Goal: Check status: Check status

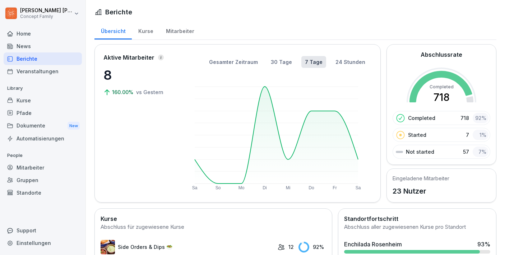
click at [22, 32] on div "Home" at bounding box center [43, 33] width 78 height 13
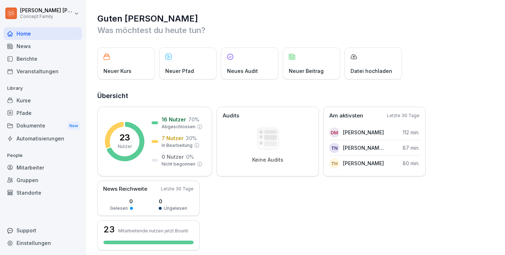
click at [26, 166] on div "Mitarbeiter" at bounding box center [43, 167] width 78 height 13
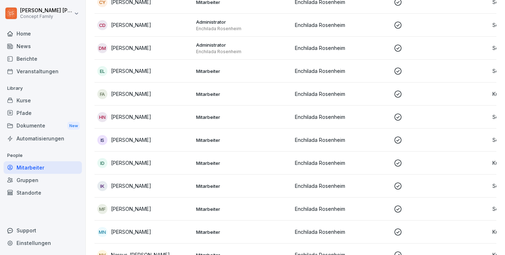
scroll to position [182, 0]
click at [132, 96] on p "[PERSON_NAME]" at bounding box center [131, 95] width 40 height 8
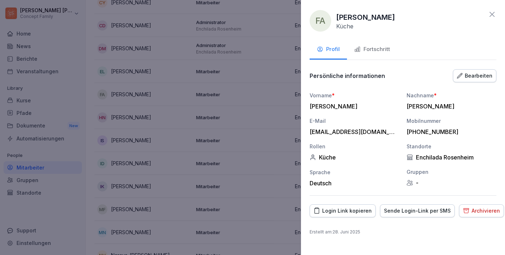
click at [374, 48] on div "Fortschritt" at bounding box center [372, 49] width 36 height 8
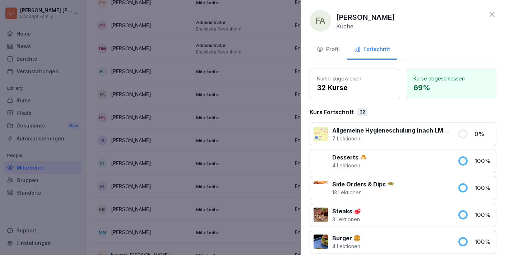
scroll to position [0, 0]
click at [495, 13] on icon at bounding box center [492, 14] width 9 height 9
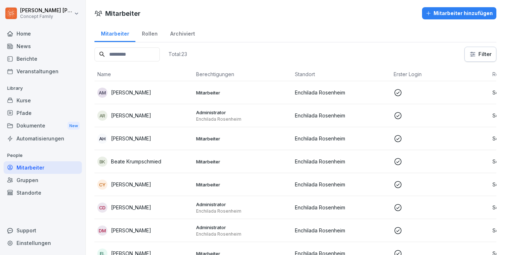
click at [23, 29] on div "Home" at bounding box center [43, 33] width 78 height 13
click at [21, 33] on div "Home" at bounding box center [43, 33] width 78 height 13
click at [31, 61] on div "Berichte" at bounding box center [43, 58] width 78 height 13
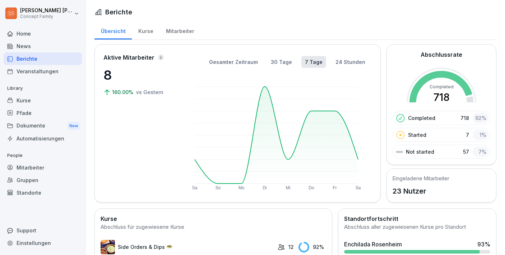
click at [24, 34] on div "Home" at bounding box center [43, 33] width 78 height 13
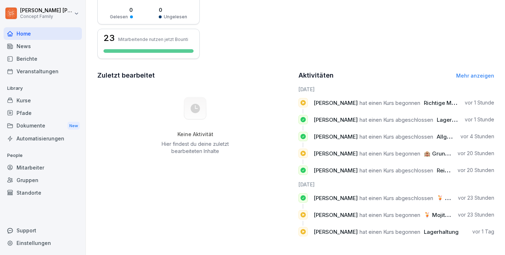
scroll to position [191, 0]
